Goal: Information Seeking & Learning: Understand process/instructions

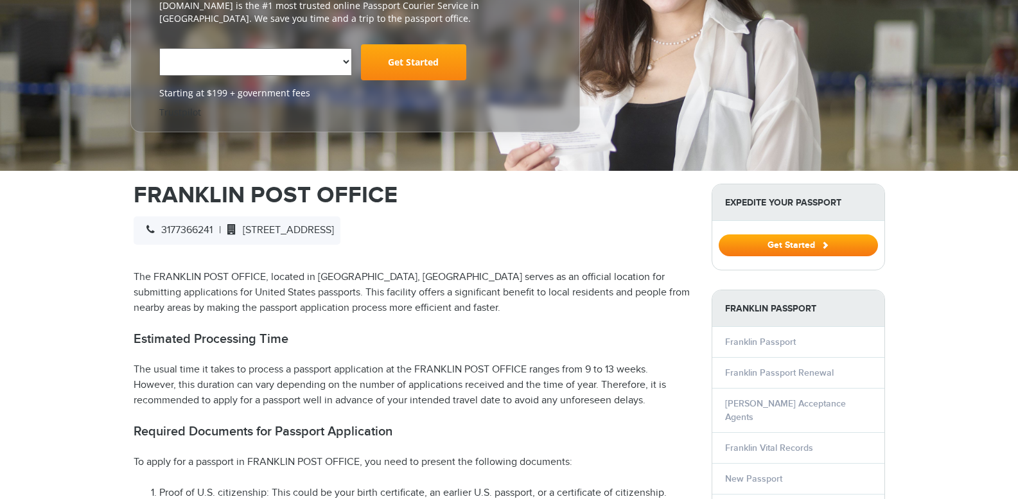
select select "**********"
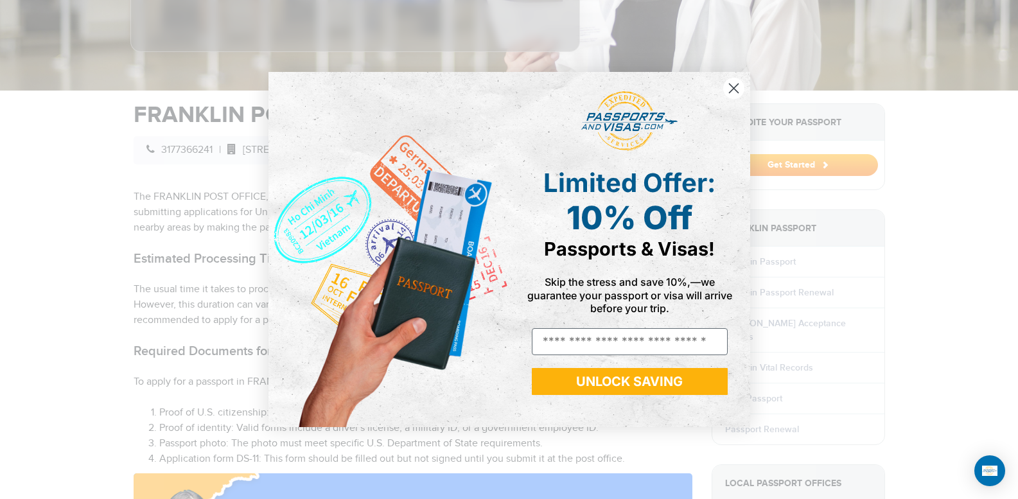
scroll to position [376, 0]
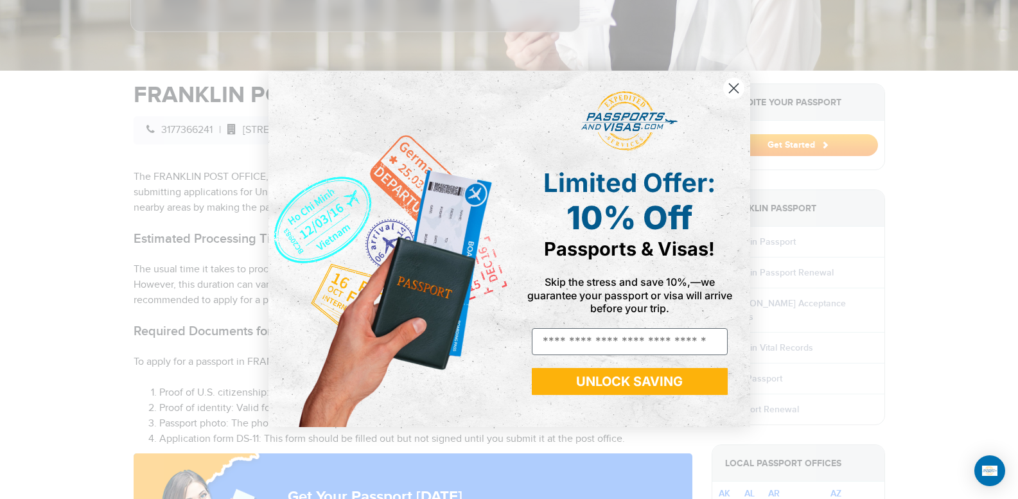
click at [736, 92] on circle "Close dialog" at bounding box center [733, 88] width 21 height 21
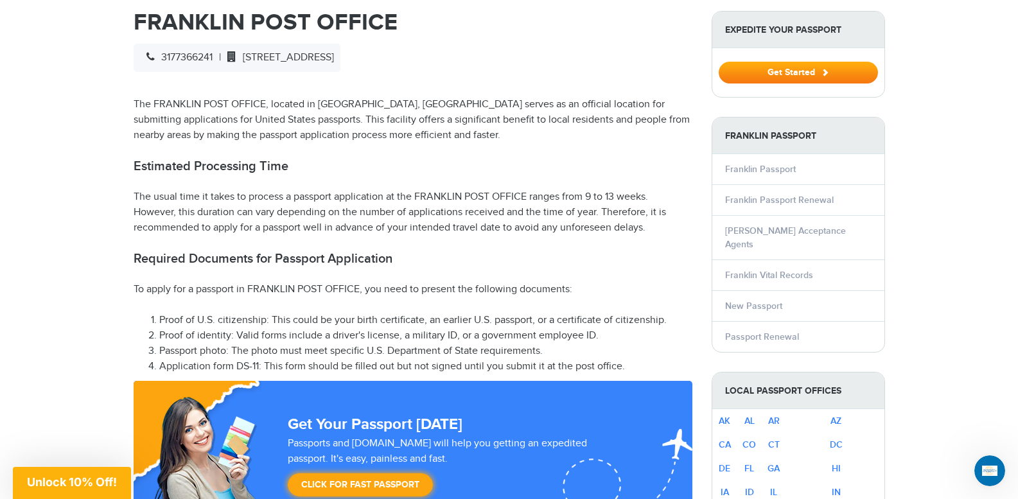
scroll to position [442, 0]
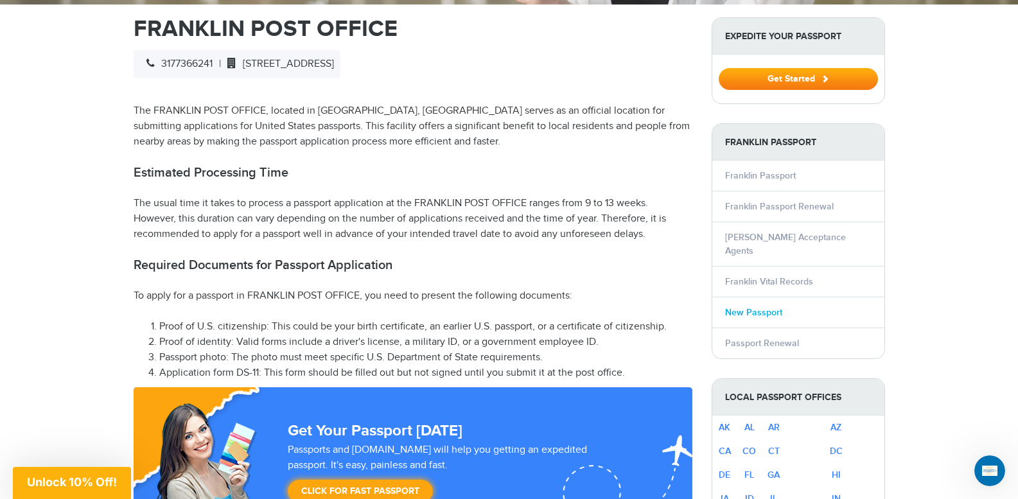
click at [763, 307] on link "New Passport" at bounding box center [753, 312] width 57 height 11
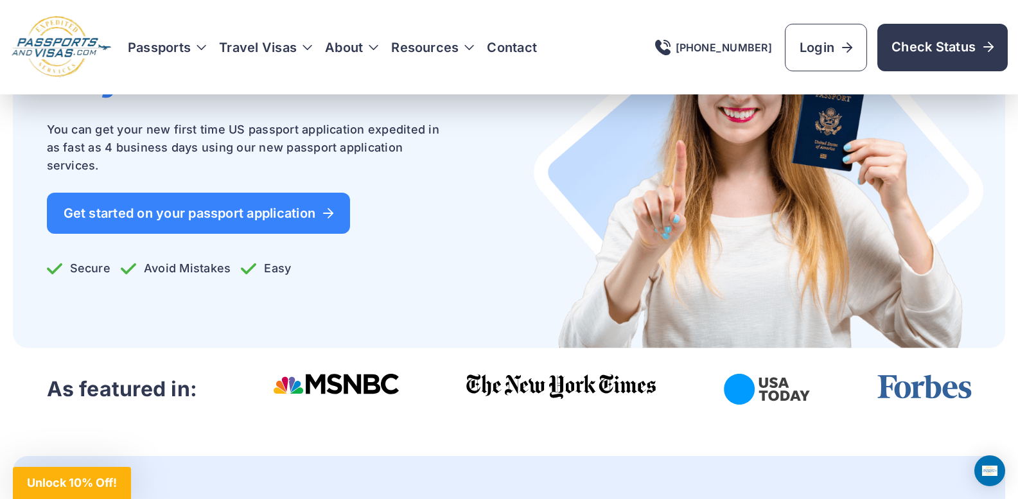
scroll to position [219, 0]
